Goal: Navigation & Orientation: Find specific page/section

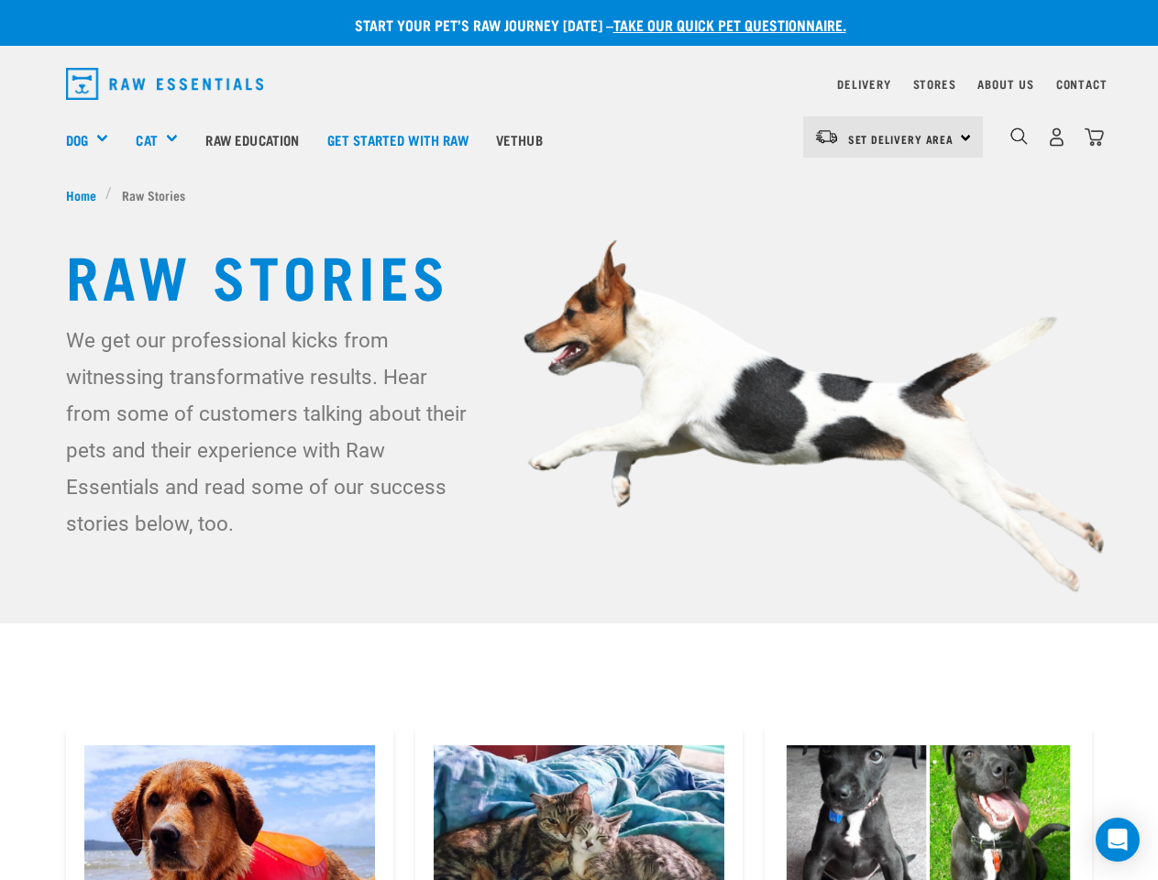
click at [94, 139] on div "Dog" at bounding box center [94, 139] width 57 height 73
click at [165, 139] on div "Cat" at bounding box center [164, 139] width 56 height 73
click at [893, 137] on span "Set Delivery Area" at bounding box center [901, 139] width 106 height 6
click at [1019, 137] on img "dropdown navigation" at bounding box center [1018, 135] width 17 height 17
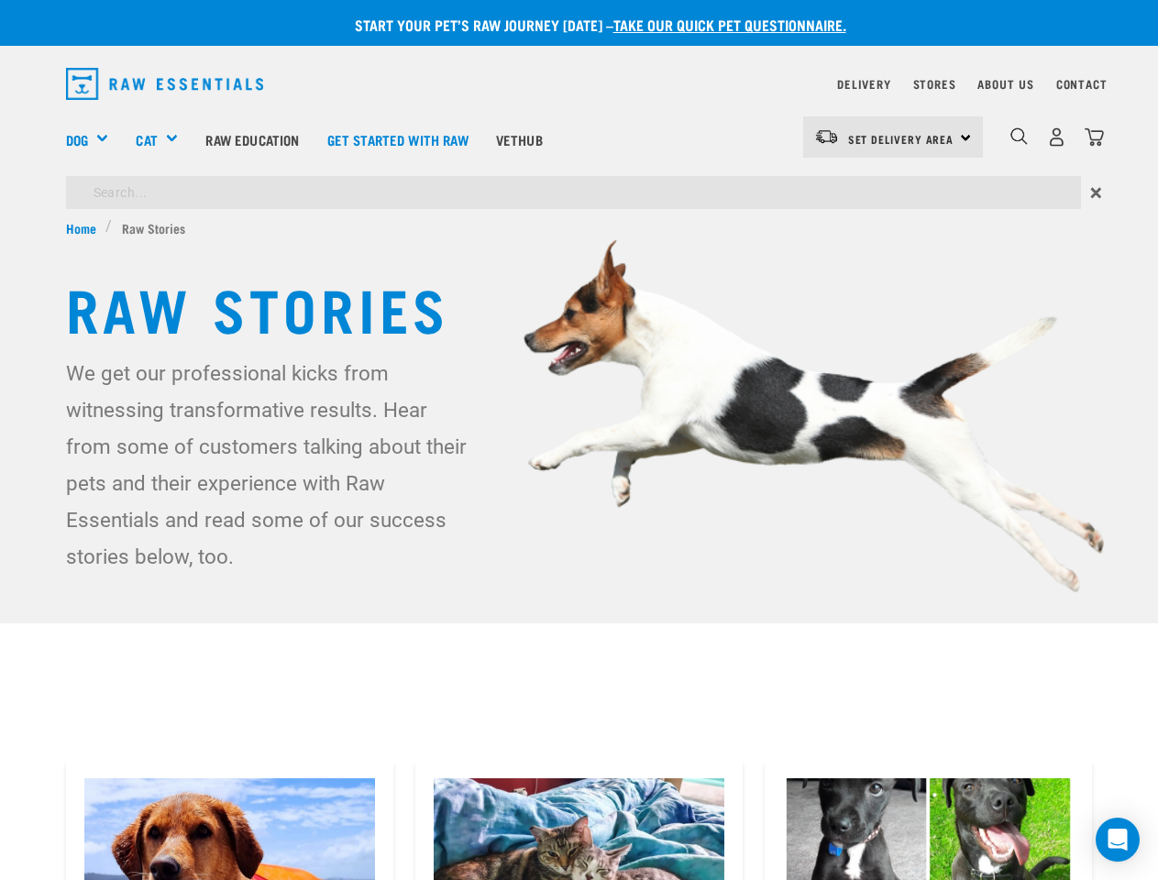
click at [1118, 840] on icon "Open Intercom Messenger" at bounding box center [1117, 840] width 19 height 22
